Goal: Task Accomplishment & Management: Use online tool/utility

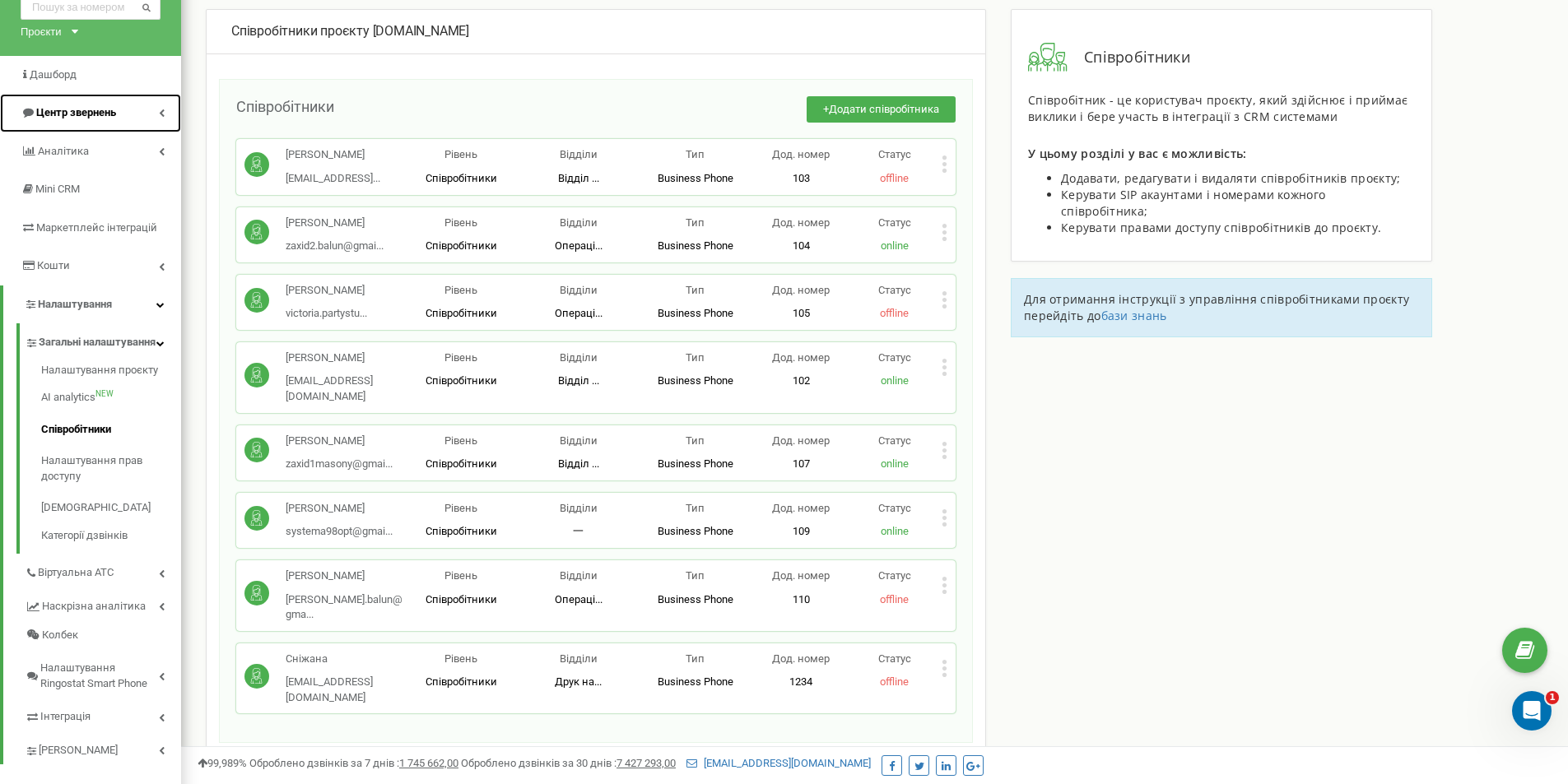
click at [70, 110] on span "Центр звернень" at bounding box center [76, 112] width 80 height 12
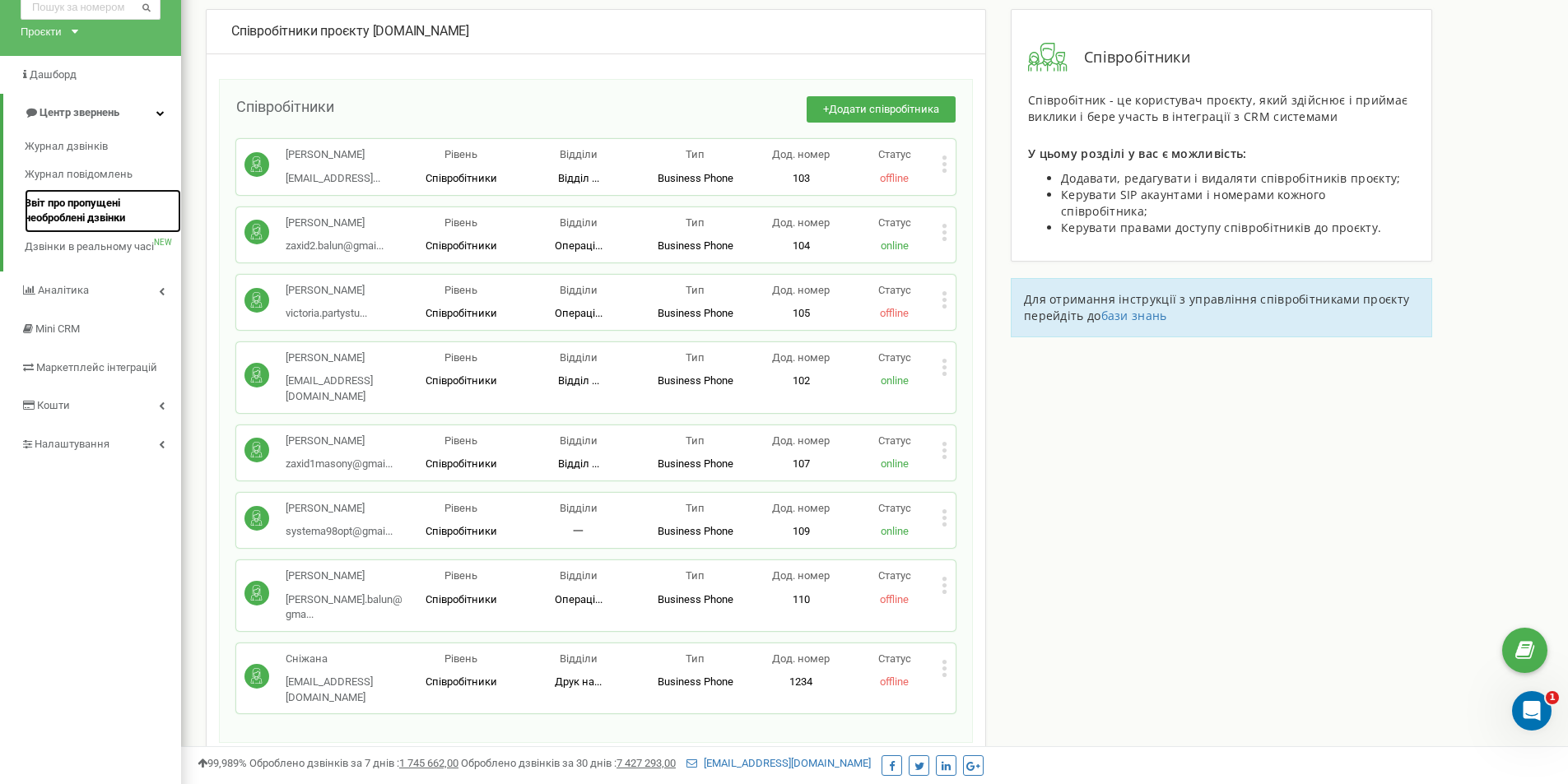
click at [73, 204] on span "Звіт про пропущені необроблені дзвінки" at bounding box center [99, 210] width 148 height 30
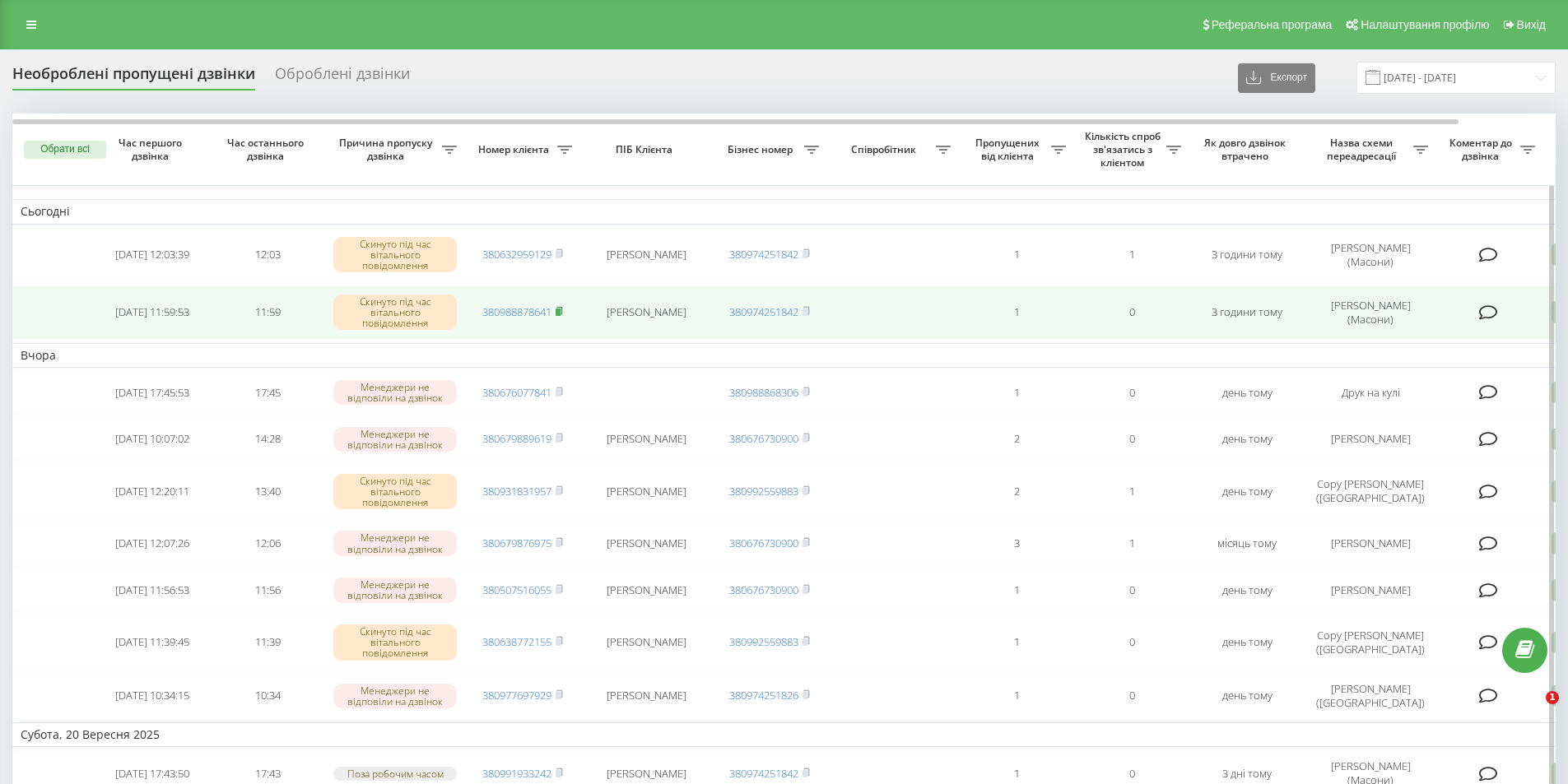
click at [560, 315] on rect at bounding box center [558, 312] width 5 height 8
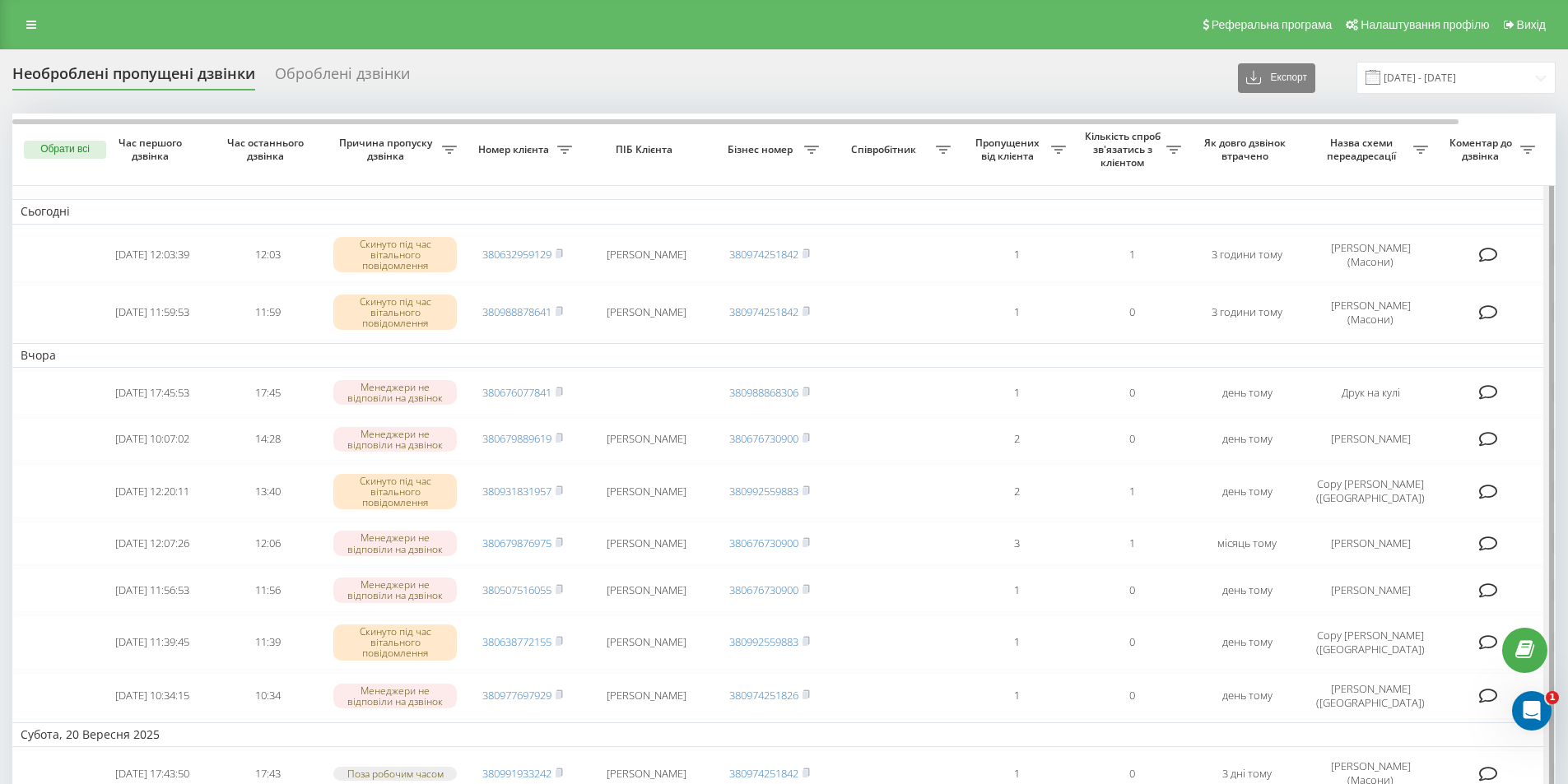
drag, startPoint x: 1552, startPoint y: 252, endPoint x: 1553, endPoint y: 282, distance: 30.0
drag, startPoint x: 1553, startPoint y: 281, endPoint x: 1553, endPoint y: 217, distance: 64.0
click at [340, 70] on div "Оброблені дзвінки" at bounding box center [342, 78] width 135 height 26
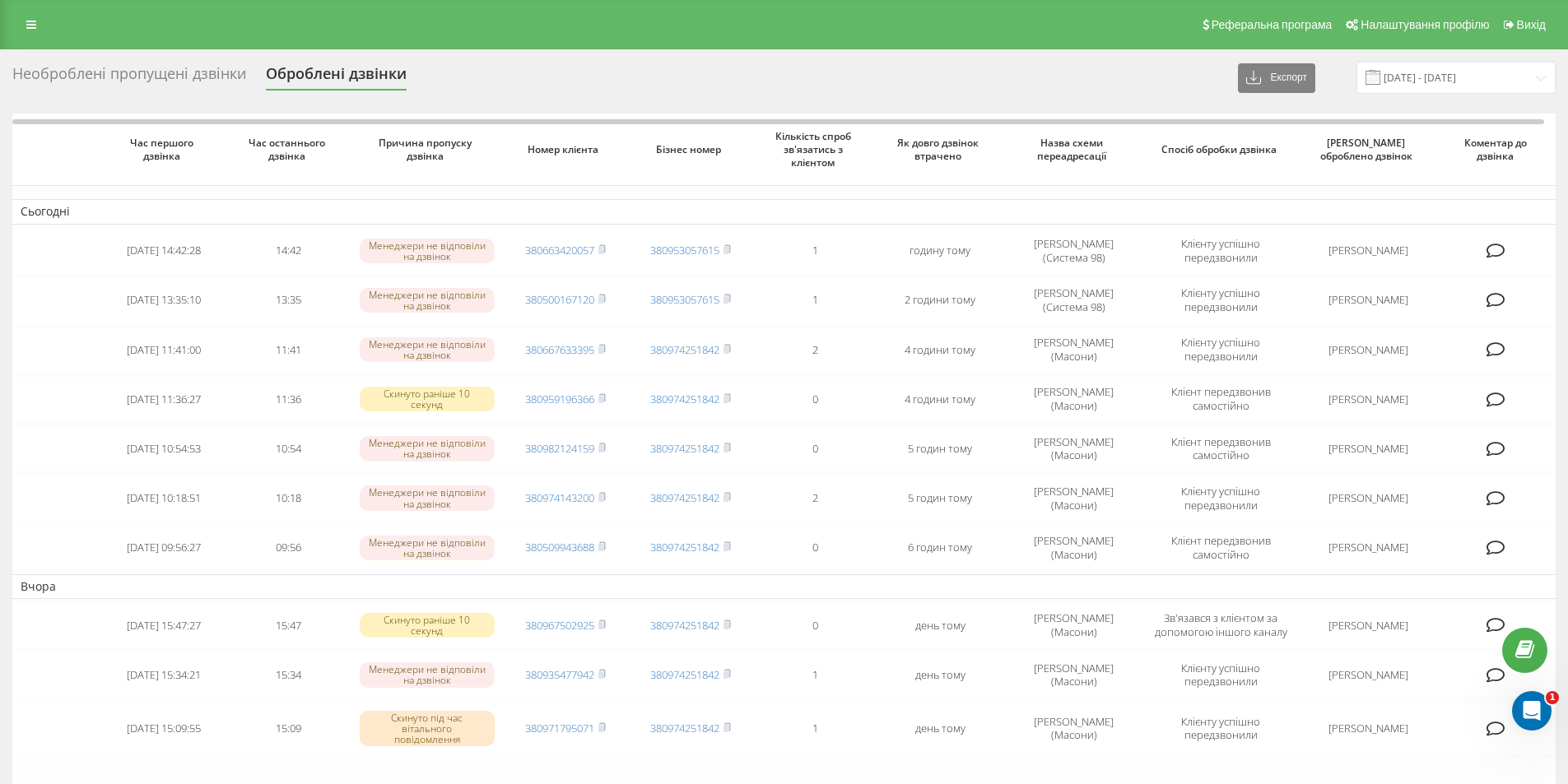
click at [153, 79] on div "Необроблені пропущені дзвінки" at bounding box center [129, 78] width 234 height 26
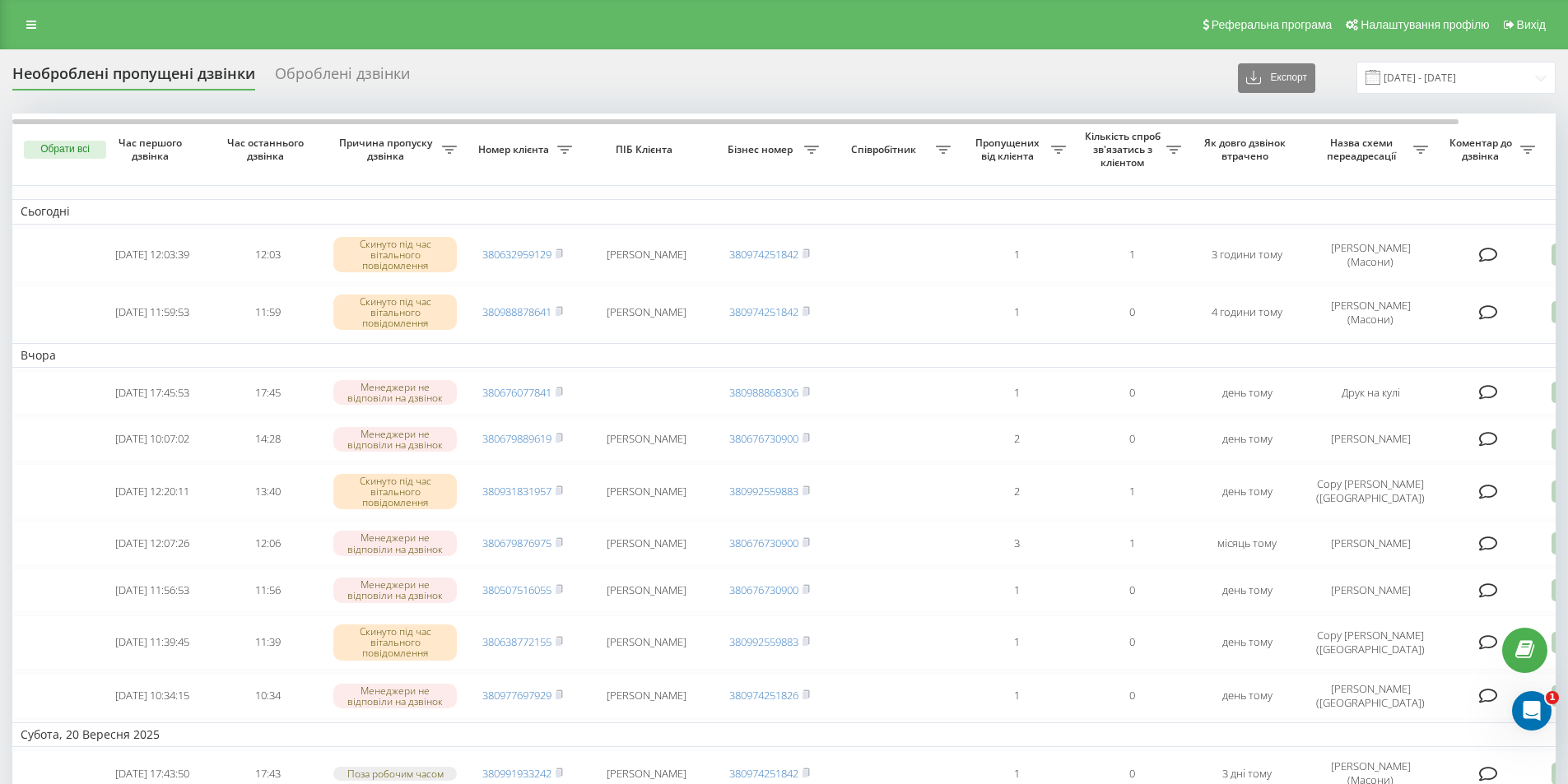
click at [30, 37] on div "Реферальна програма Налаштування профілю Вихід" at bounding box center [784, 24] width 1568 height 49
click at [32, 29] on icon at bounding box center [31, 24] width 9 height 11
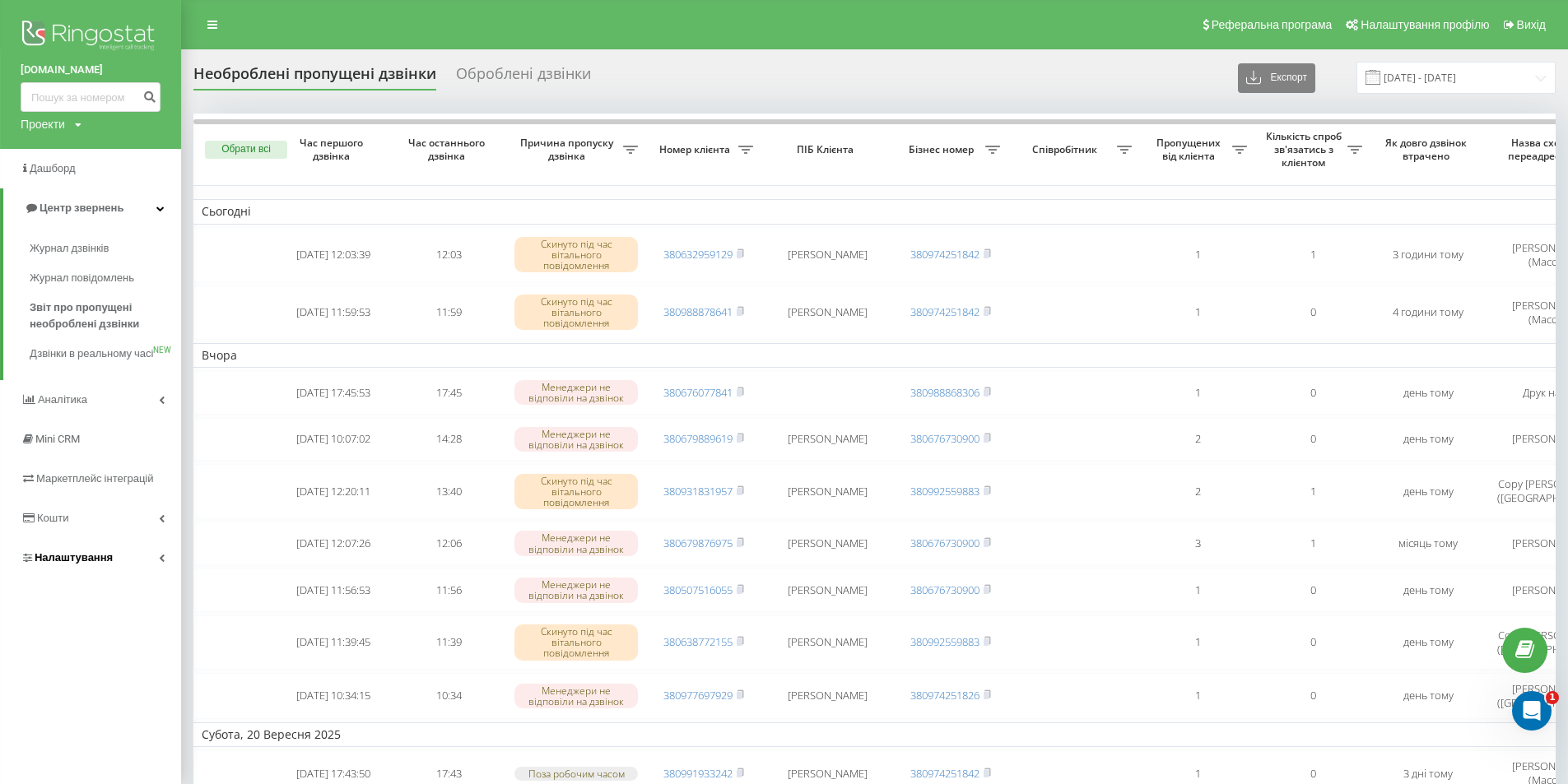
click at [53, 564] on span "Налаштування" at bounding box center [73, 557] width 78 height 12
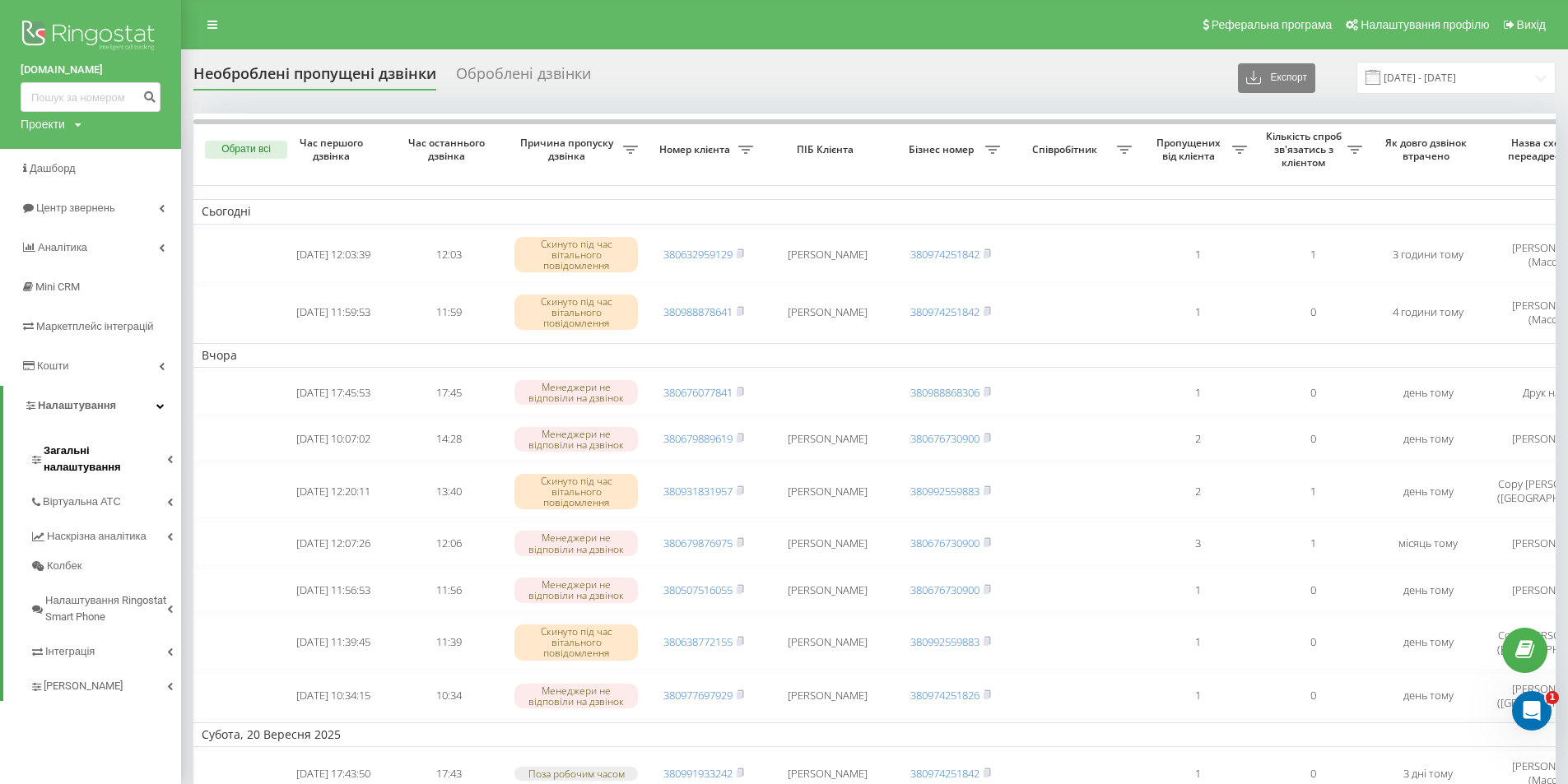
click at [92, 451] on span "Загальні налаштування" at bounding box center [105, 459] width 123 height 33
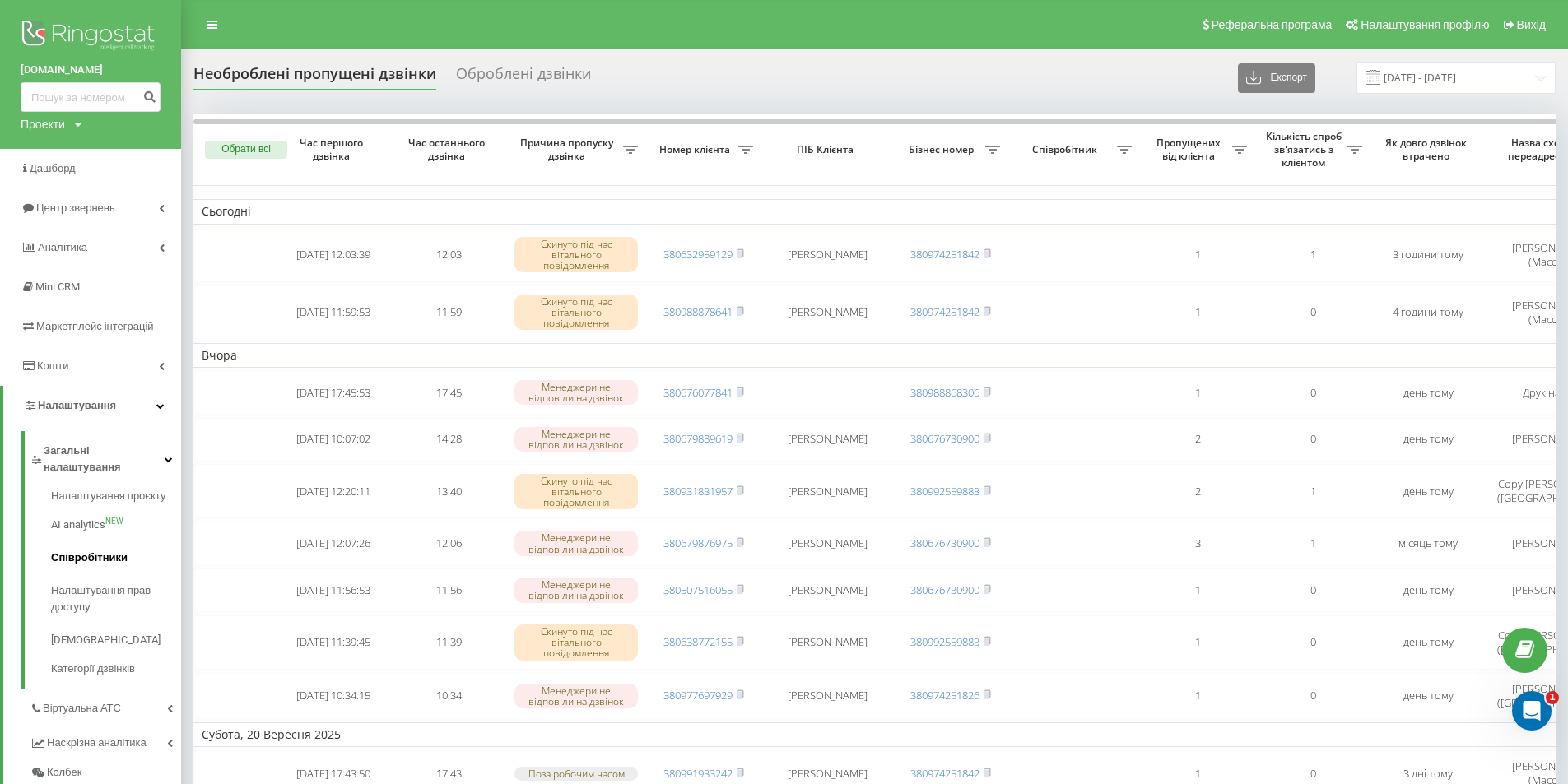
click at [78, 549] on span "Співробітники" at bounding box center [89, 557] width 77 height 16
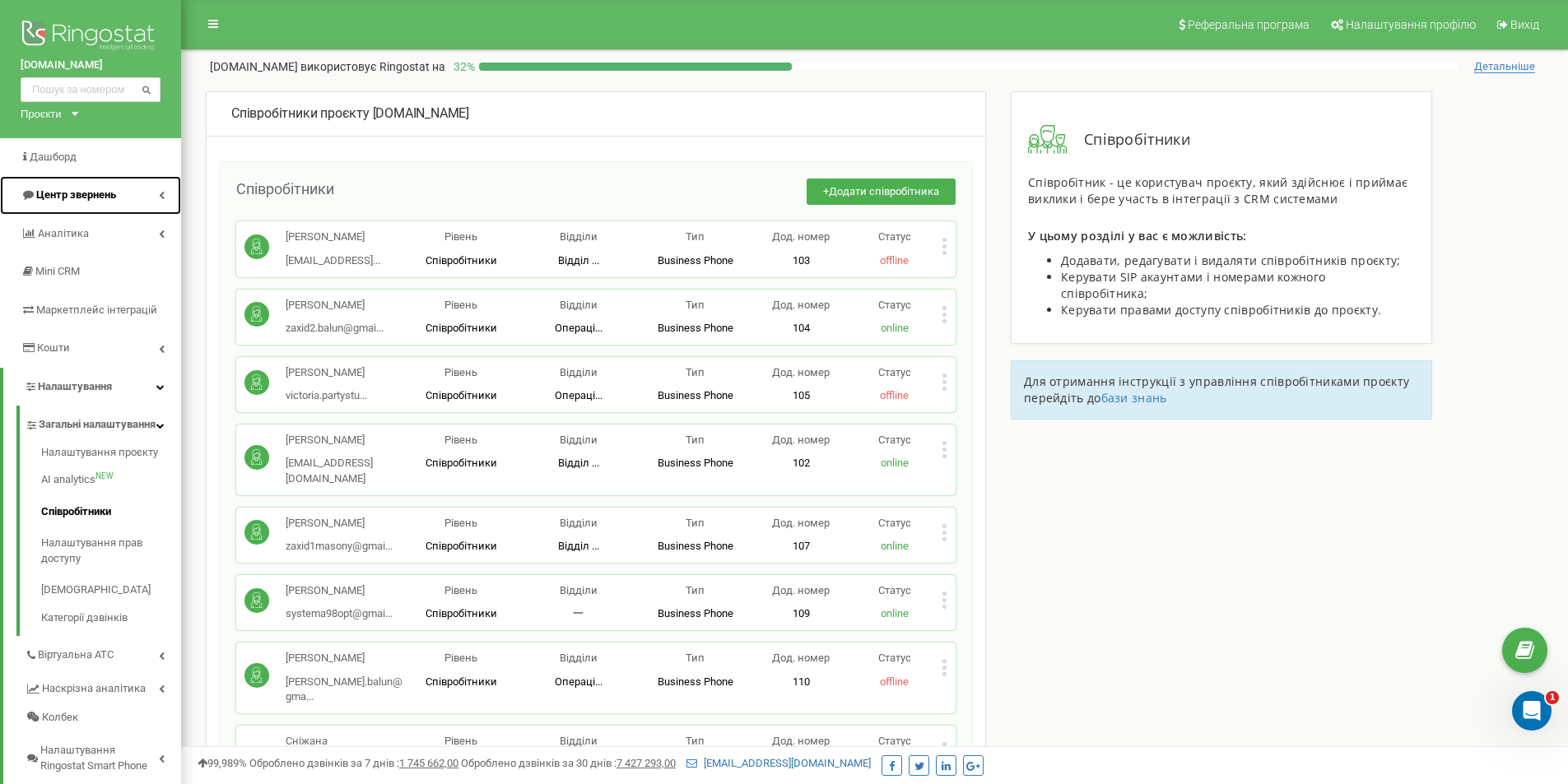
click at [81, 195] on span "Центр звернень" at bounding box center [76, 195] width 80 height 12
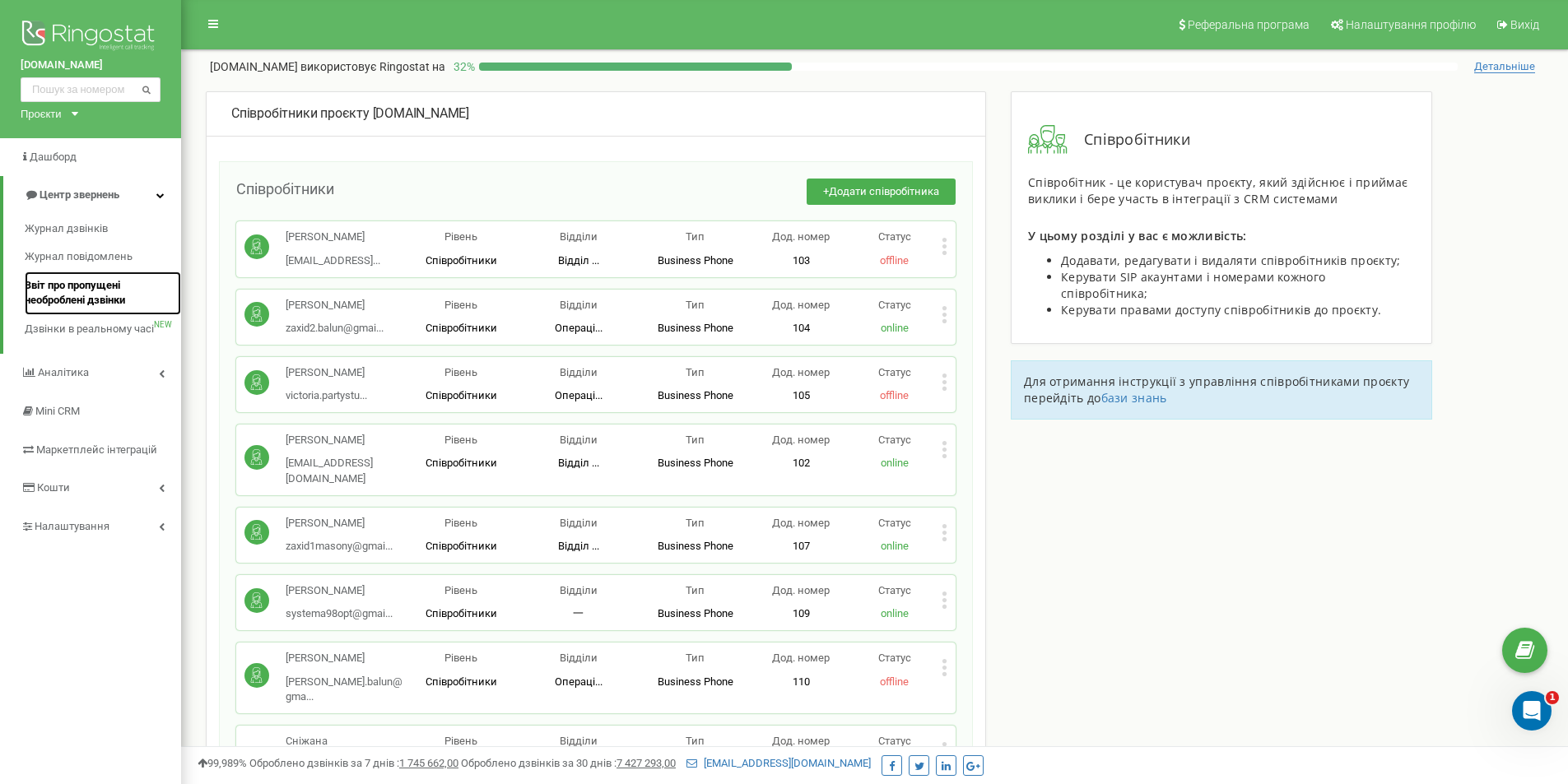
click at [102, 302] on span "Звіт про пропущені необроблені дзвінки" at bounding box center [99, 293] width 148 height 30
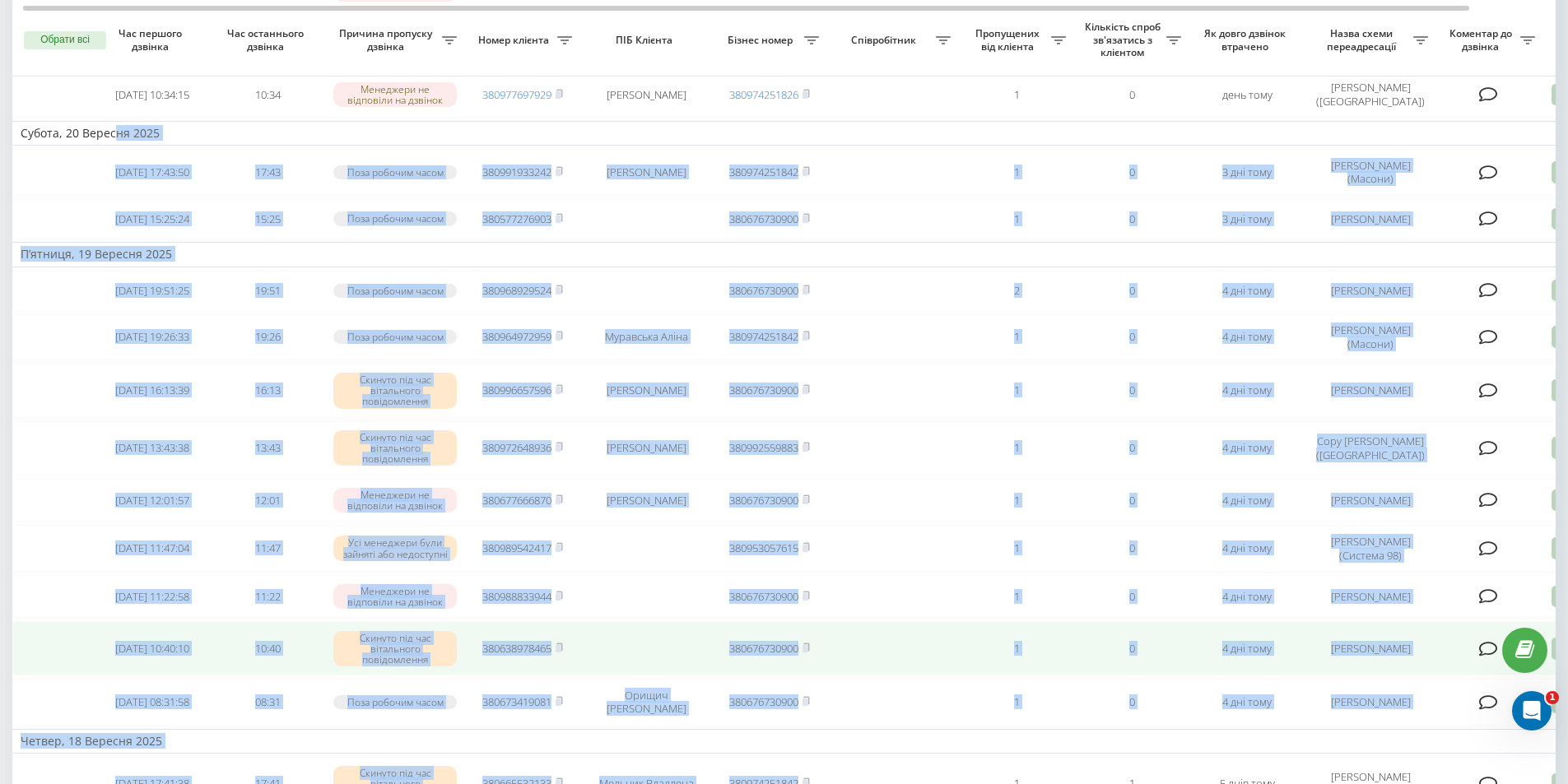
scroll to position [653, 0]
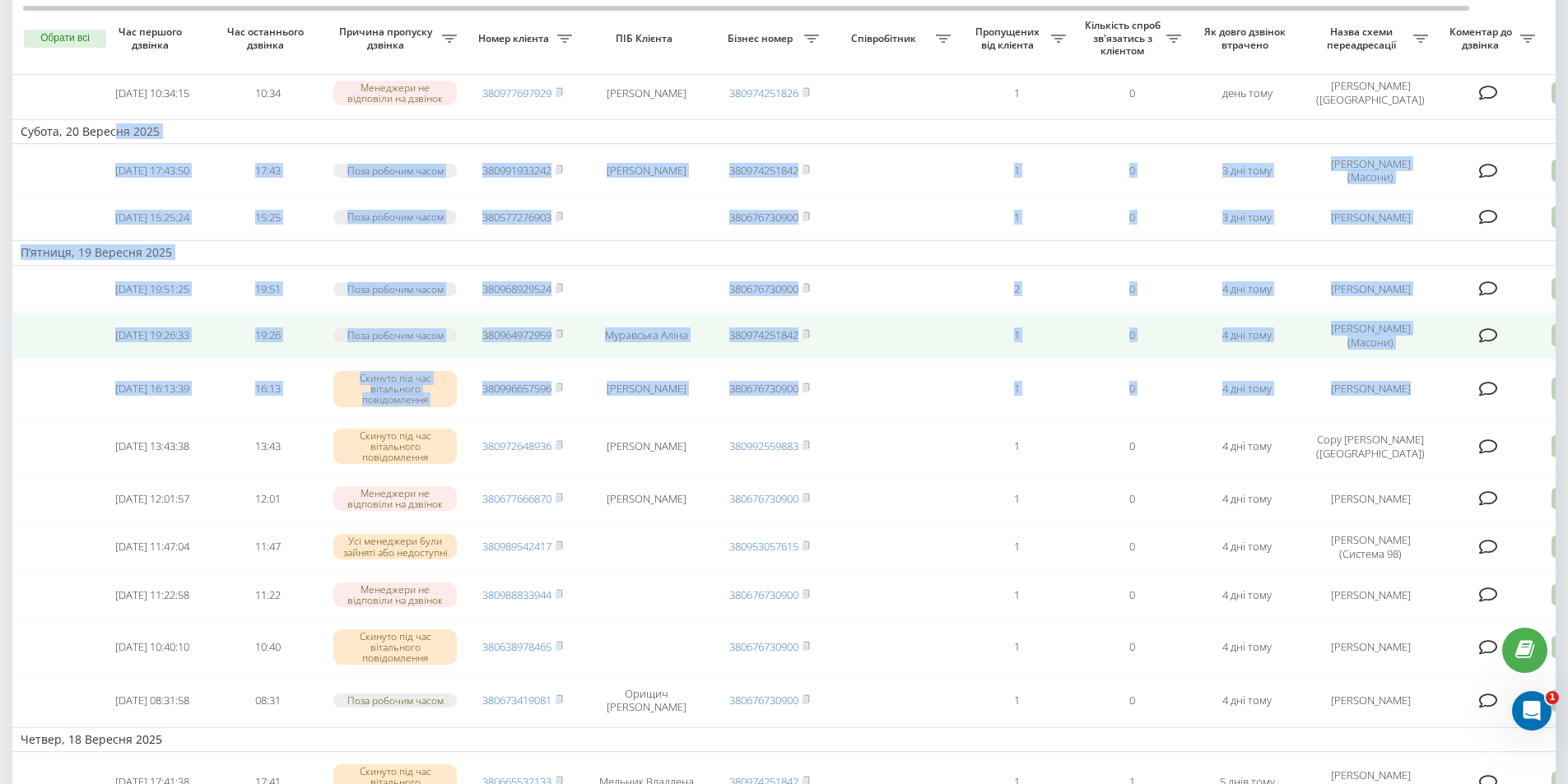
drag, startPoint x: 119, startPoint y: 782, endPoint x: 1472, endPoint y: 315, distance: 1431.3
click at [1472, 315] on tbody "Сьогодні [DATE] 16:06:30 16:06 Менеджери не відповіли на дзвінок 380984930404 3…" at bounding box center [835, 253] width 1646 height 1414
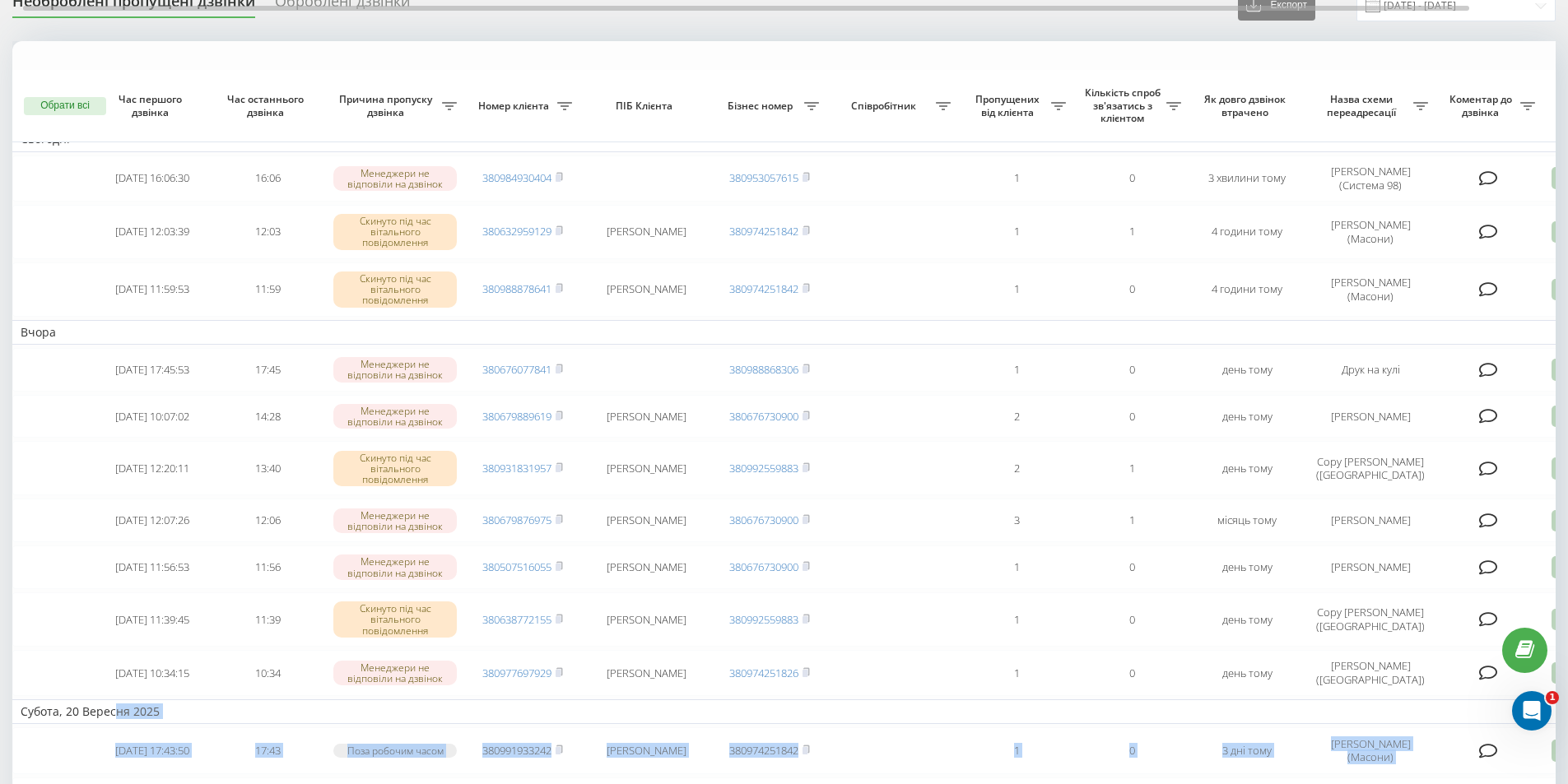
scroll to position [0, 0]
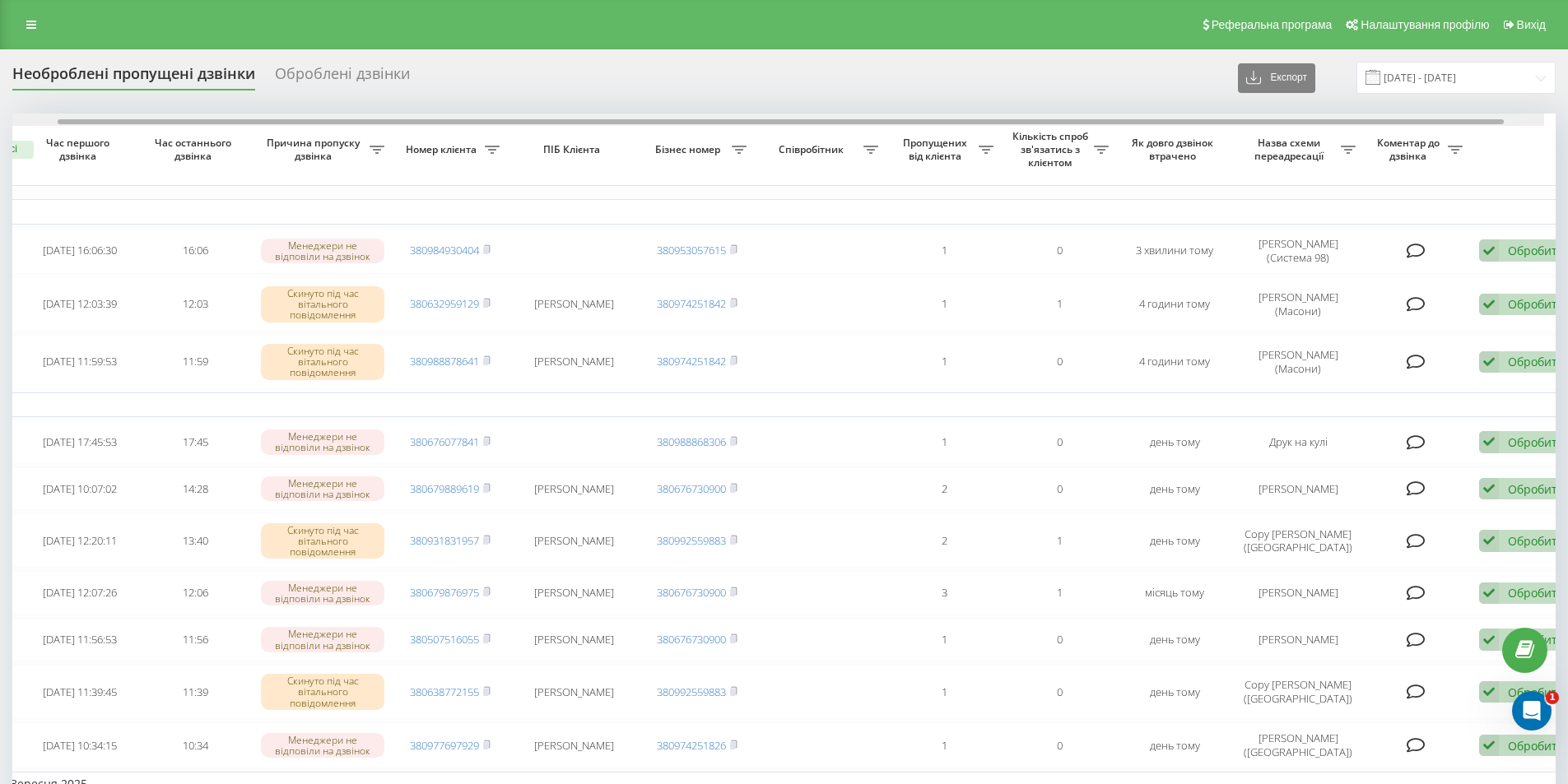
scroll to position [0, 103]
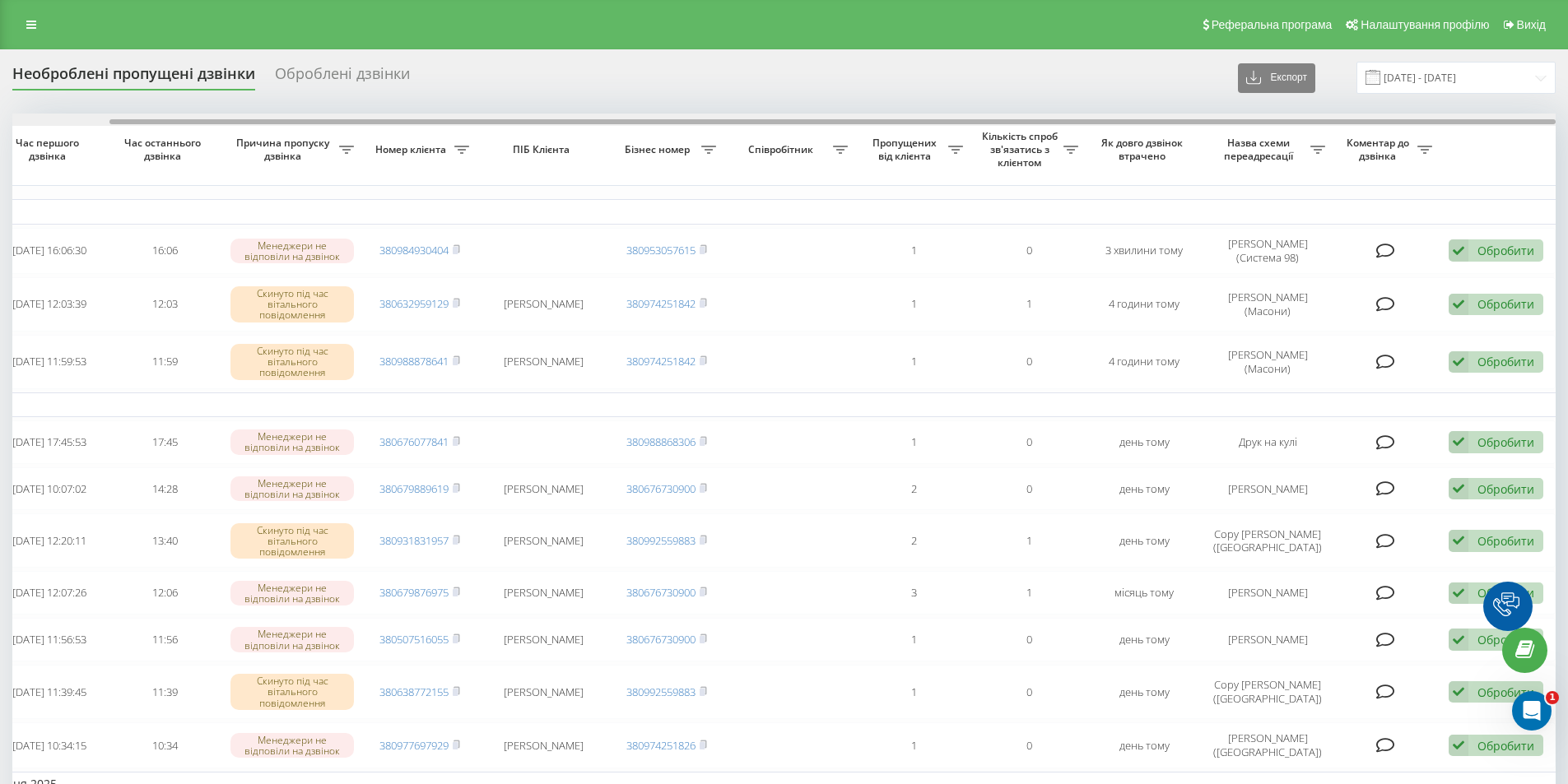
drag, startPoint x: 1311, startPoint y: 122, endPoint x: 1431, endPoint y: 126, distance: 120.1
click at [1431, 126] on div at bounding box center [783, 120] width 1543 height 12
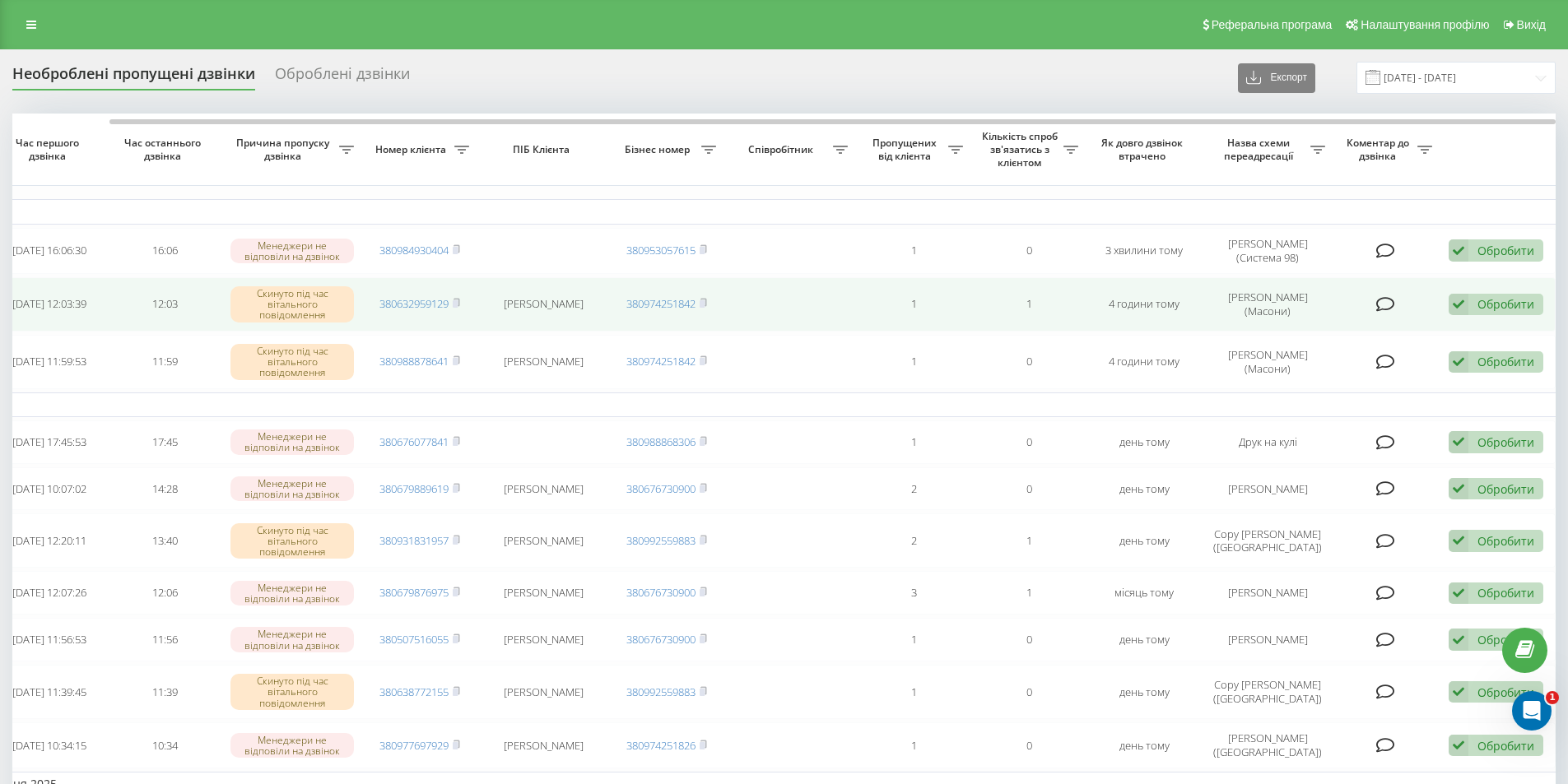
click at [1492, 307] on div "Обробити" at bounding box center [1506, 304] width 57 height 16
click at [1345, 360] on span "Зв'язався з клієнтом за допомогою іншого каналу" at bounding box center [1389, 360] width 281 height 16
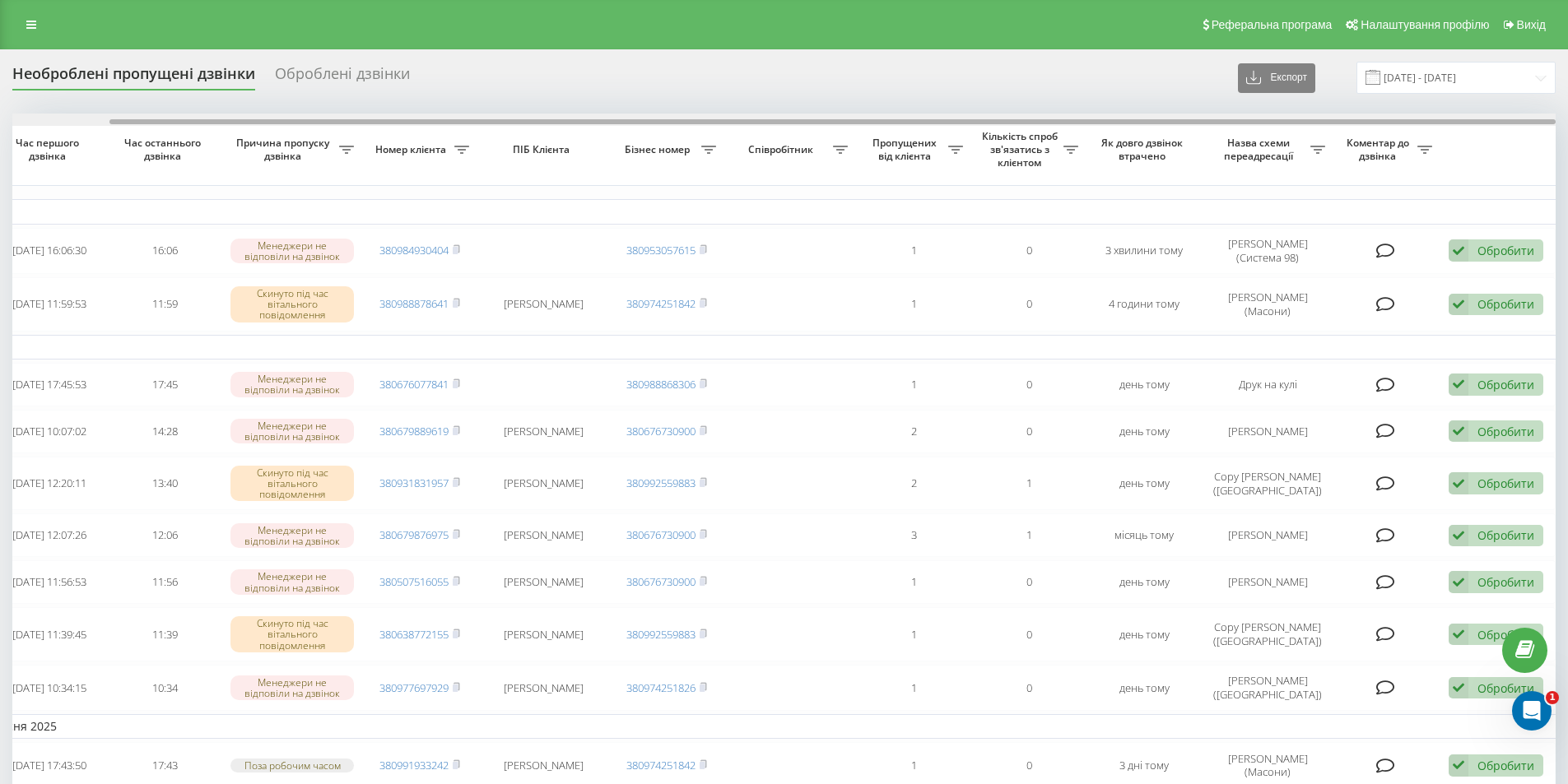
drag, startPoint x: 1276, startPoint y: 120, endPoint x: 1525, endPoint y: 160, distance: 252.2
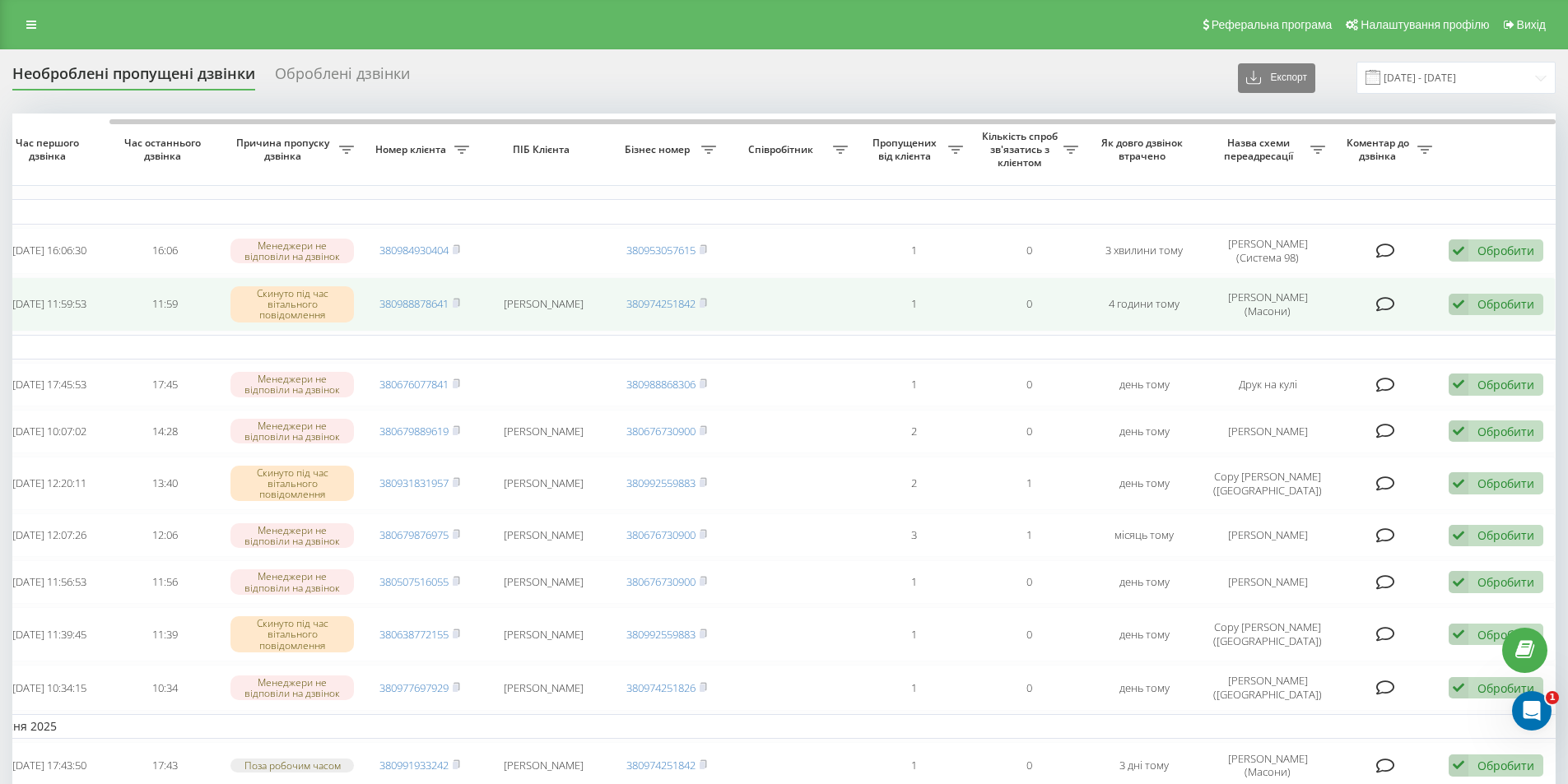
click at [1496, 305] on div "Обробити" at bounding box center [1506, 304] width 57 height 16
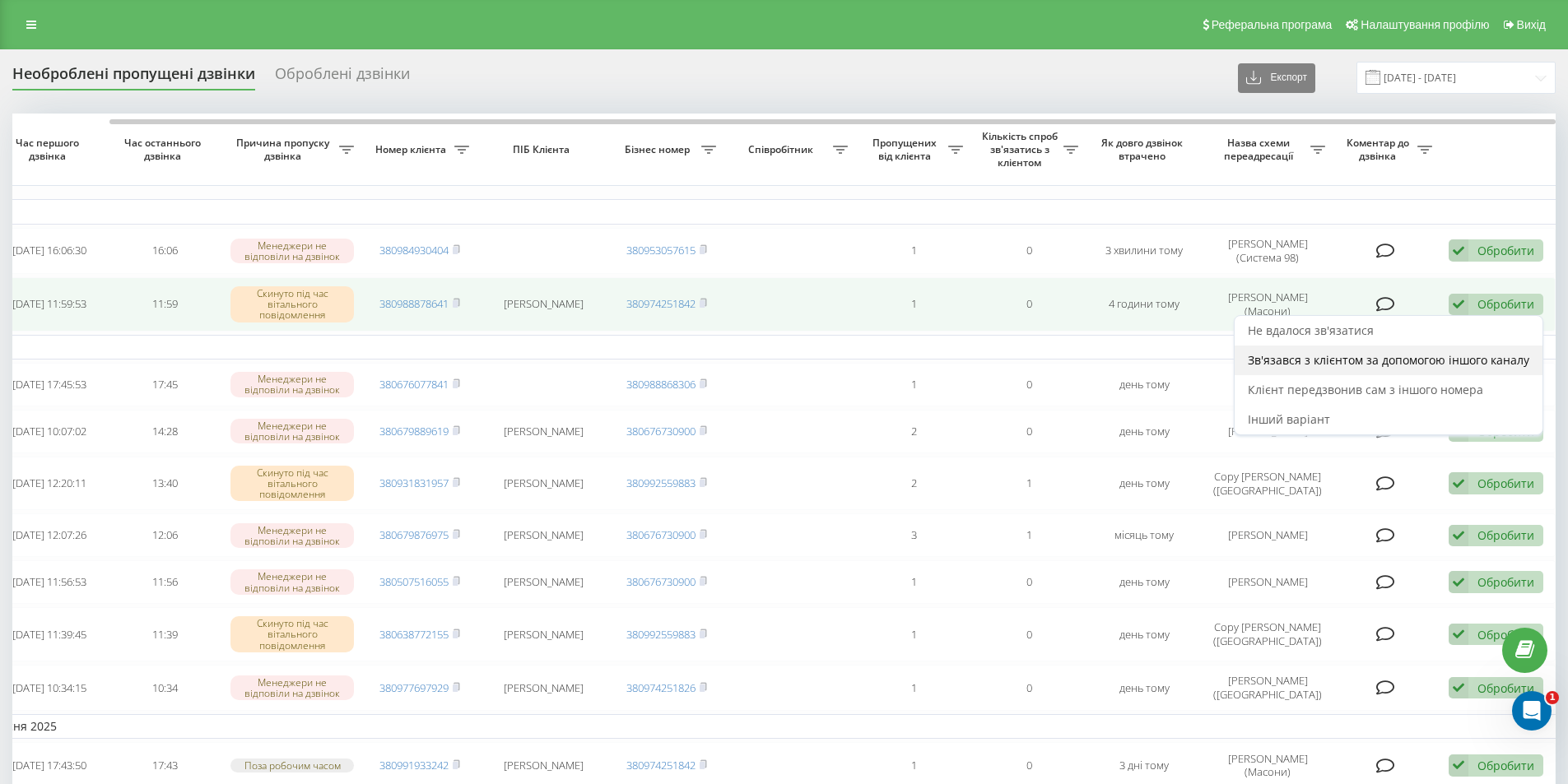
click at [1361, 365] on span "Зв'язався з клієнтом за допомогою іншого каналу" at bounding box center [1389, 360] width 281 height 16
